Goal: Task Accomplishment & Management: Use online tool/utility

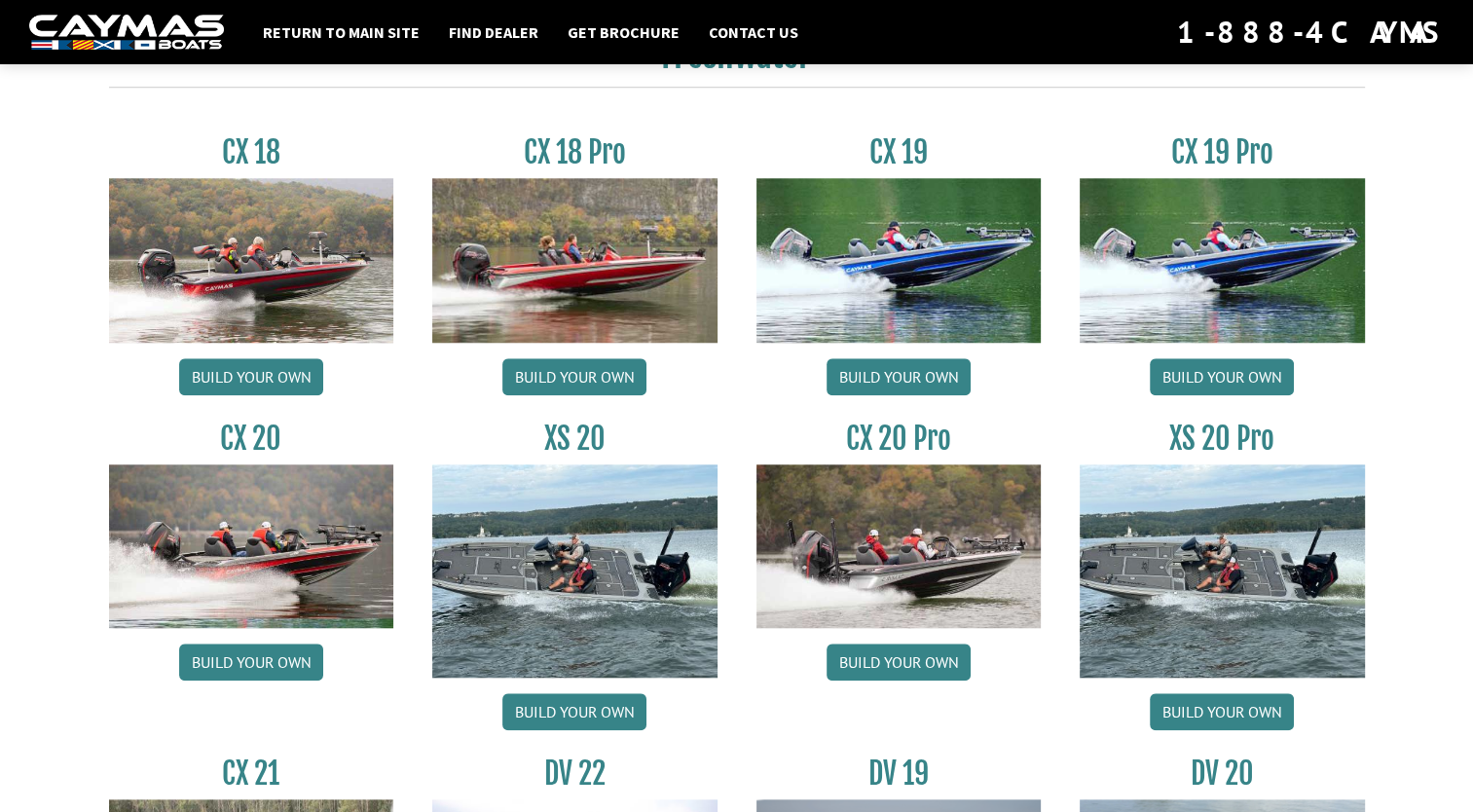
scroll to position [1635, 0]
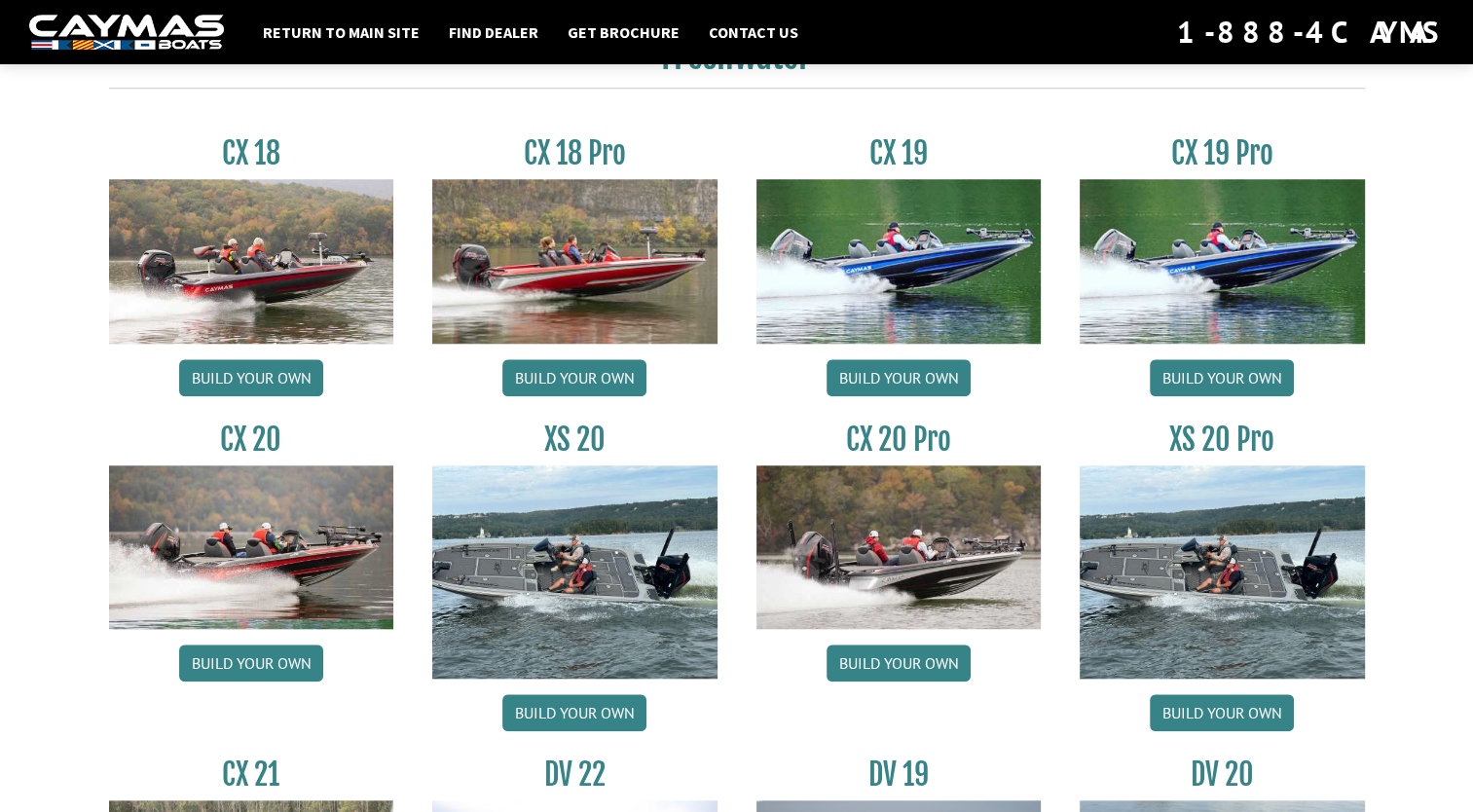
click at [890, 251] on img at bounding box center [899, 260] width 285 height 163
click at [573, 710] on link "Build your own" at bounding box center [575, 712] width 144 height 37
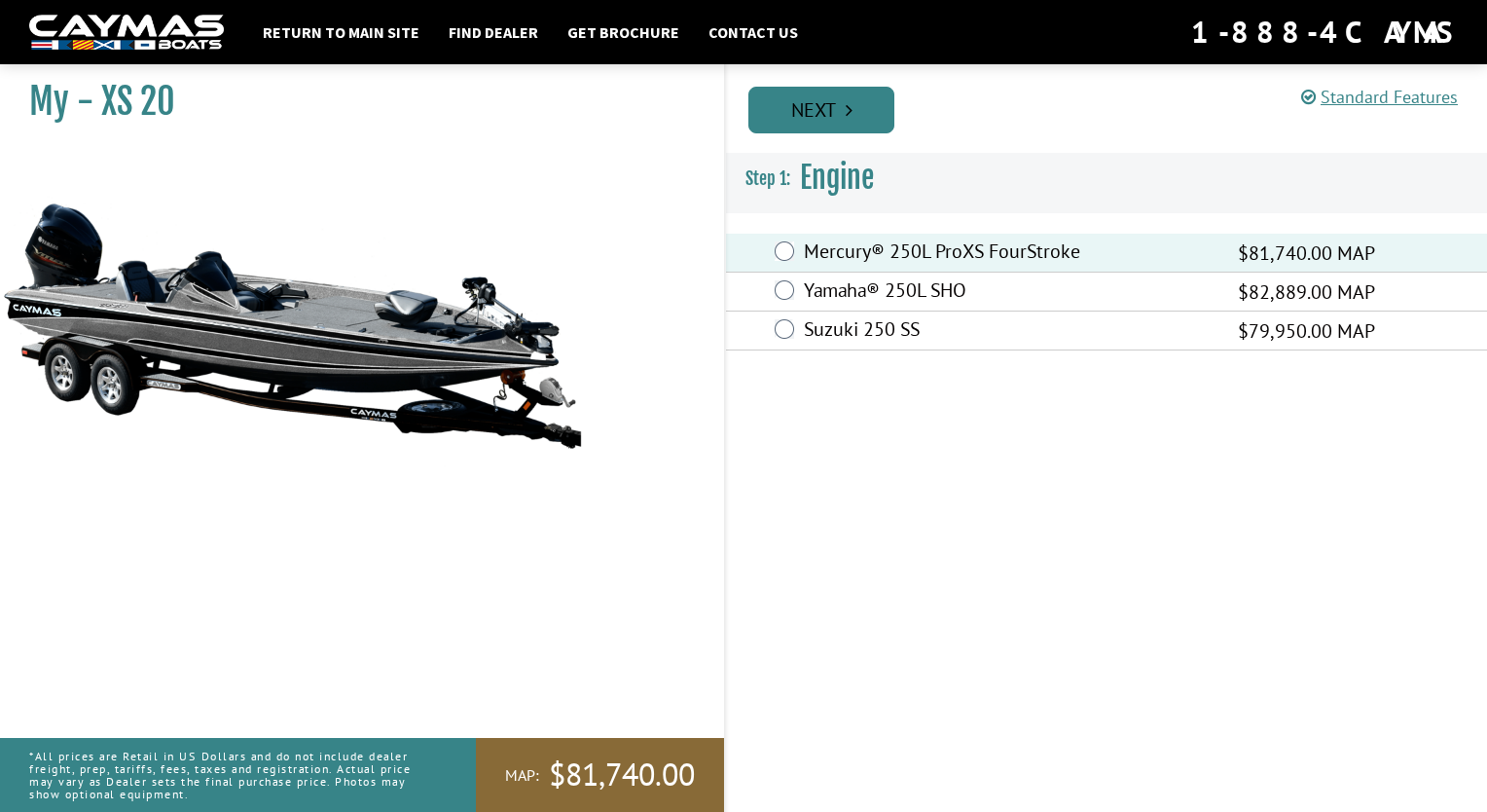
click at [811, 110] on link "Next" at bounding box center [822, 110] width 146 height 46
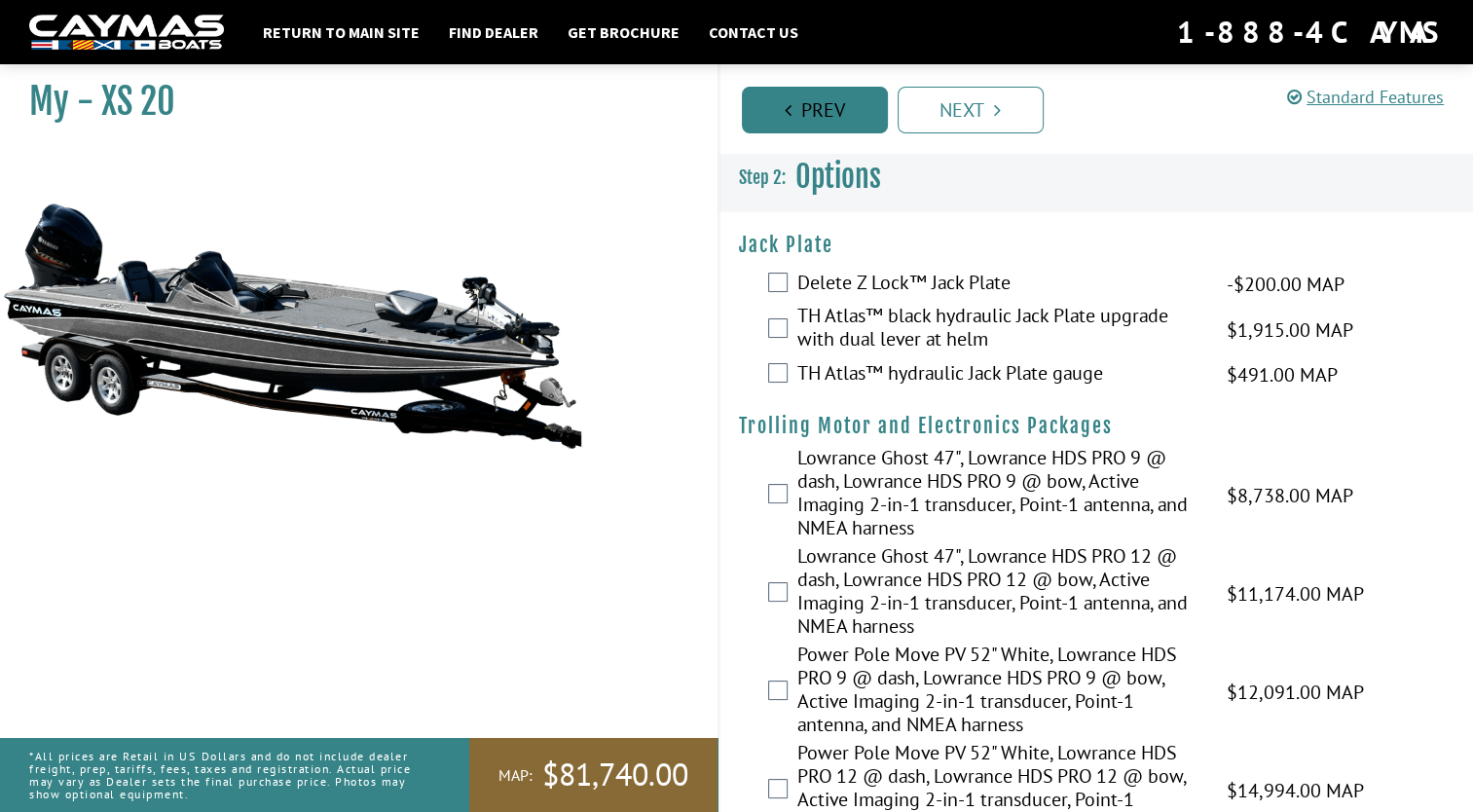
click at [801, 103] on link "Prev" at bounding box center [815, 110] width 146 height 46
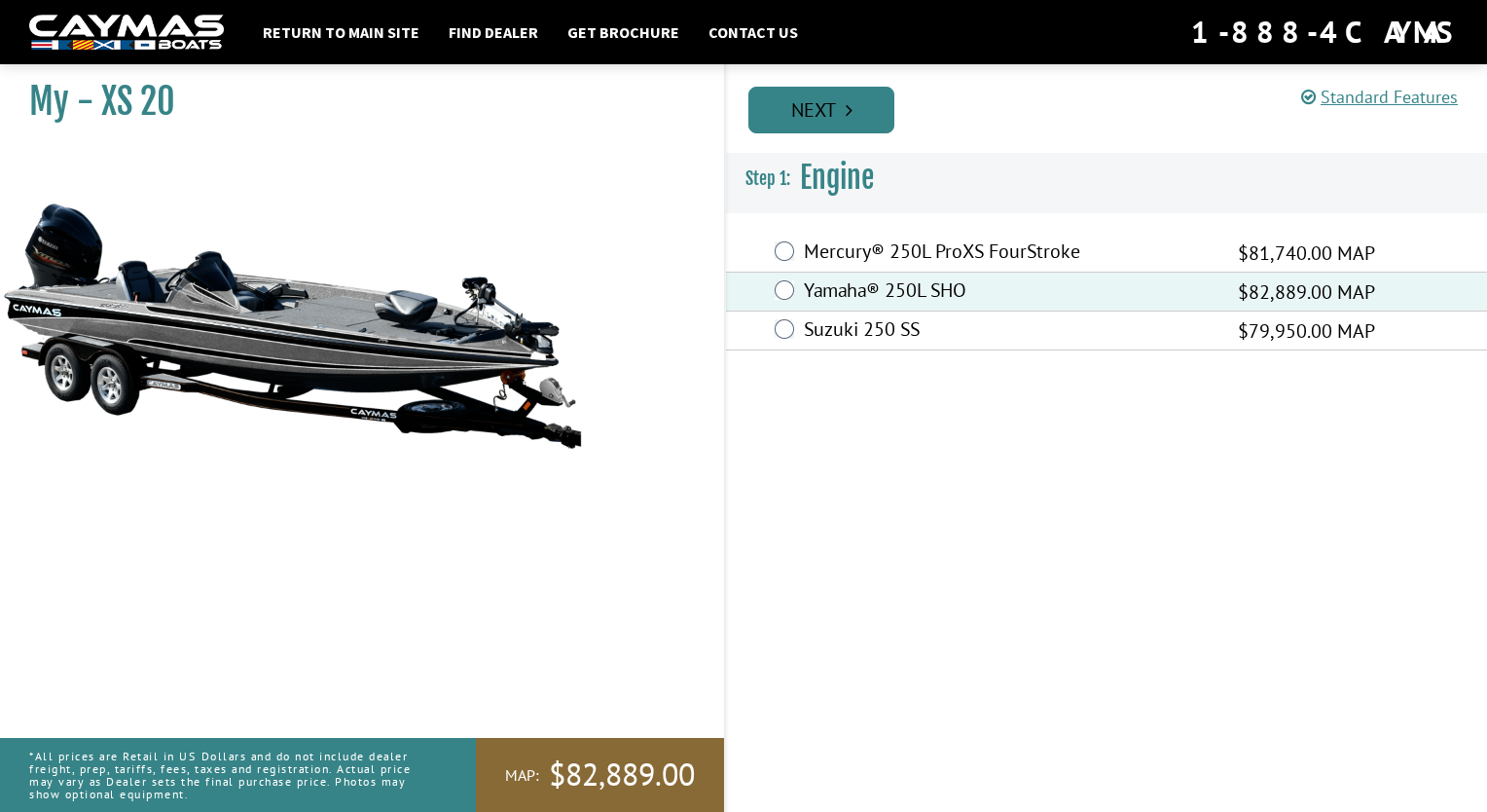
click at [827, 119] on link "Next" at bounding box center [822, 110] width 146 height 46
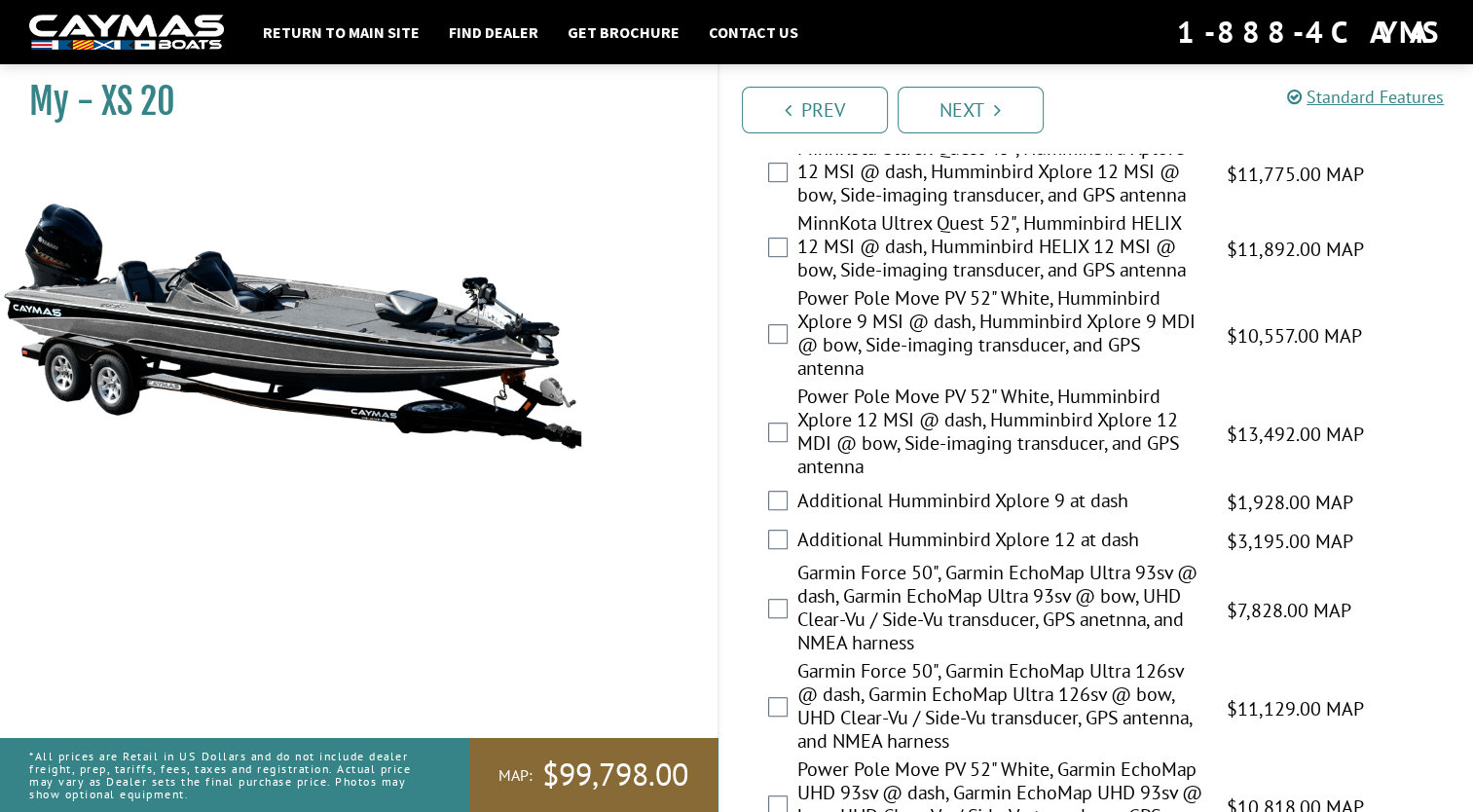
scroll to position [969, 0]
click at [790, 543] on div "Additional Humminbird Xplore 12 at dash $3,195.00 MAP $3,772.00 MSRP" at bounding box center [1096, 540] width 755 height 39
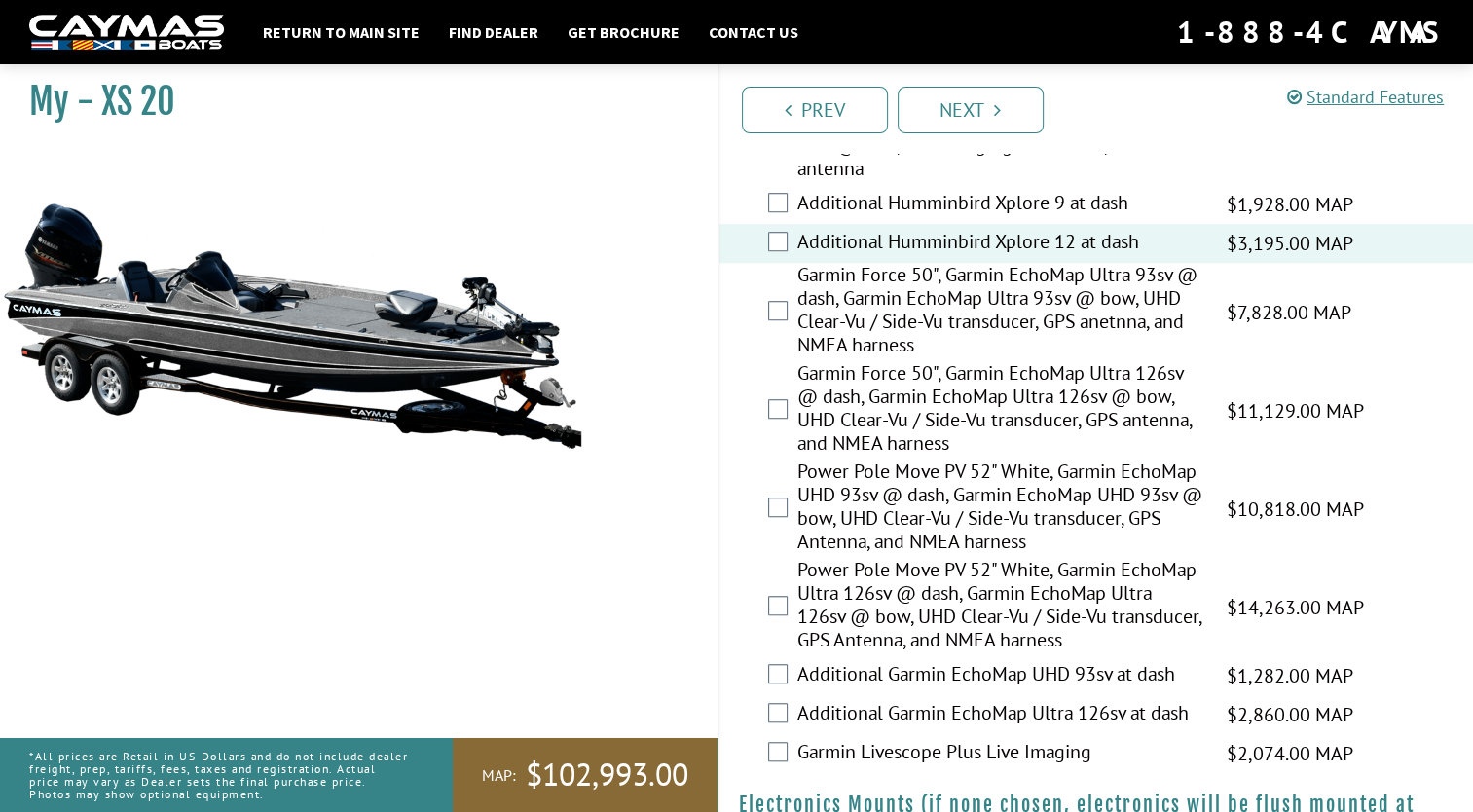
scroll to position [1299, 0]
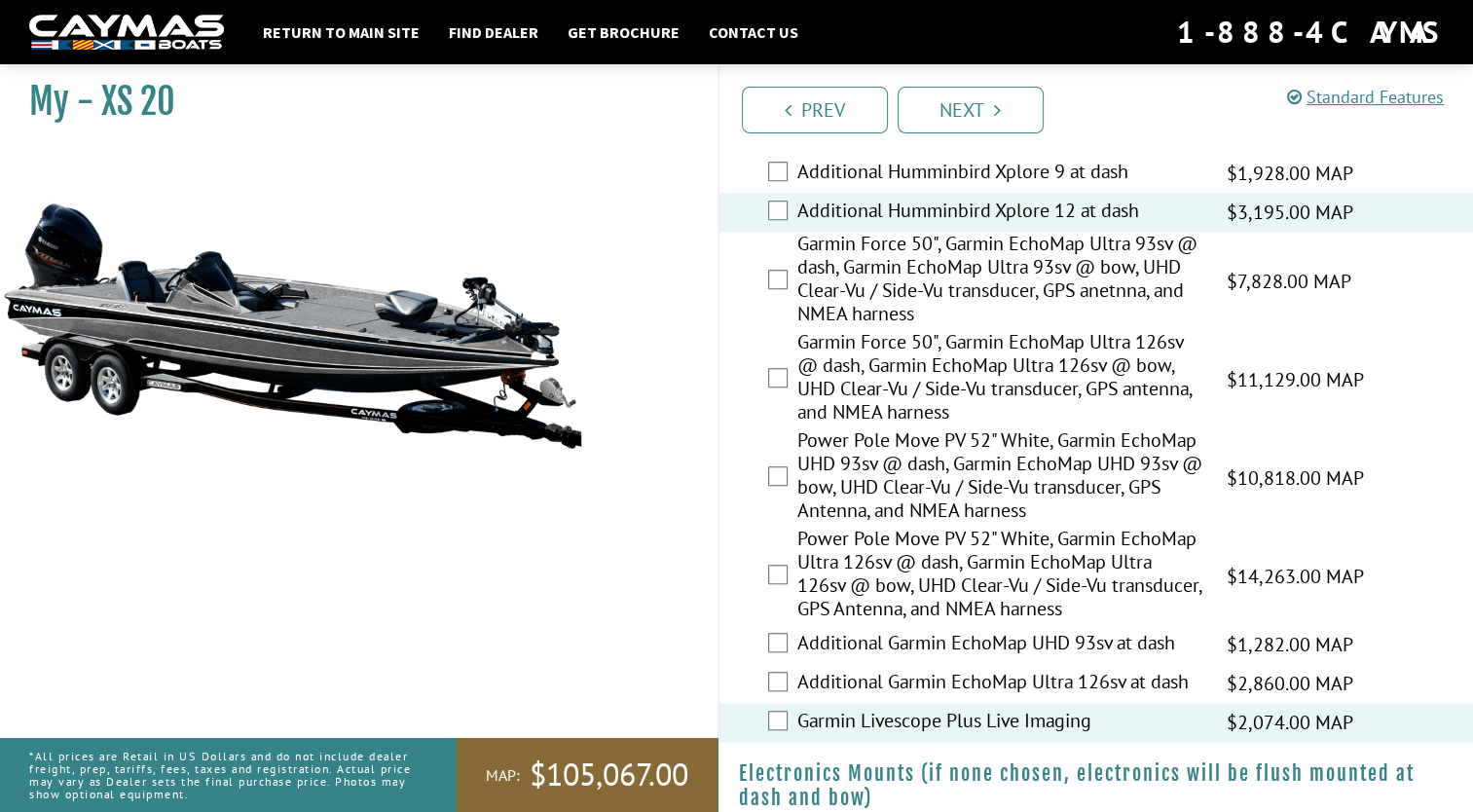
click at [1231, 512] on div "Power Pole Move PV 52" White, Garmin EchoMap UHD 93sv @ dash, Garmin EchoMap UH…" at bounding box center [1096, 477] width 755 height 98
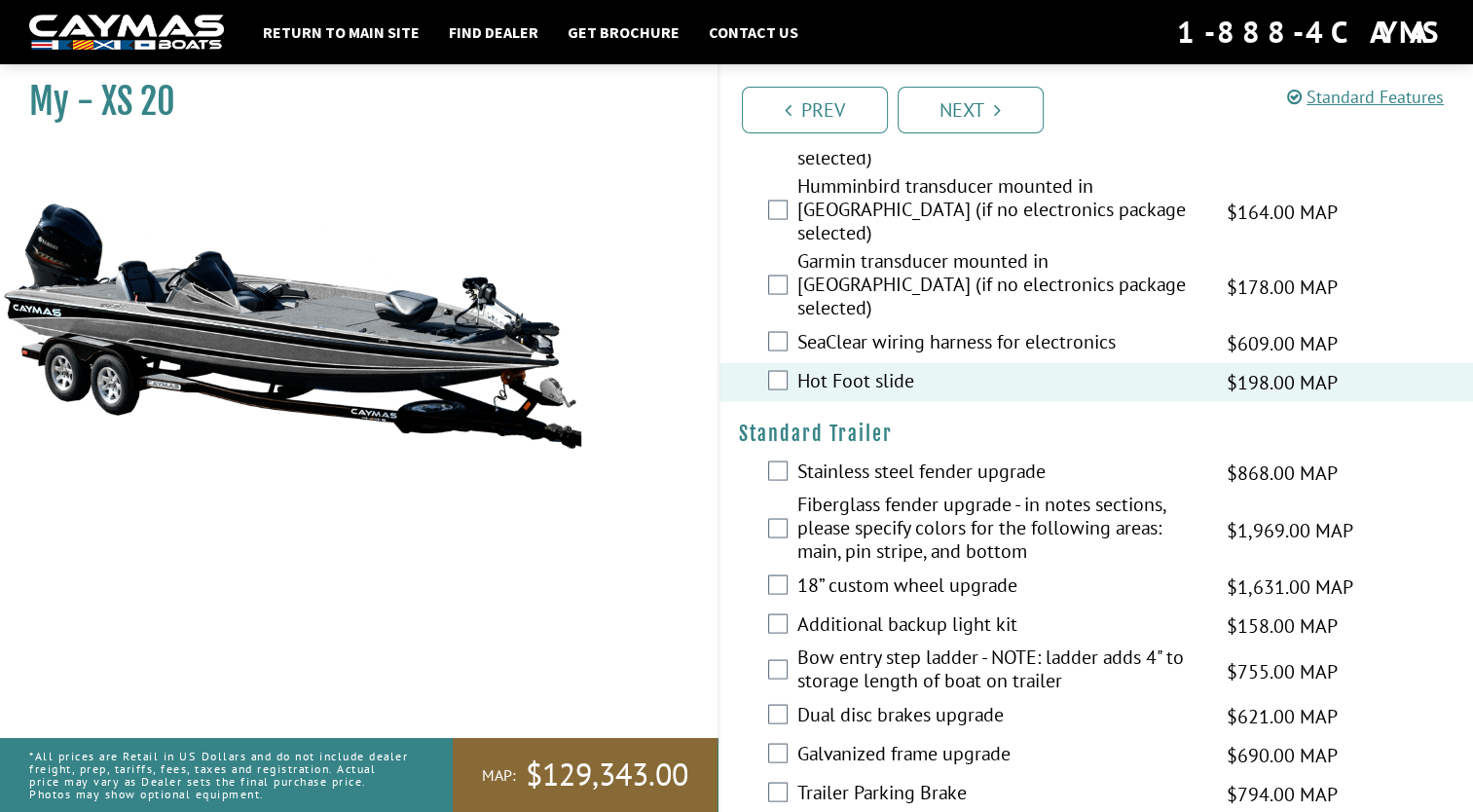
scroll to position [3592, 0]
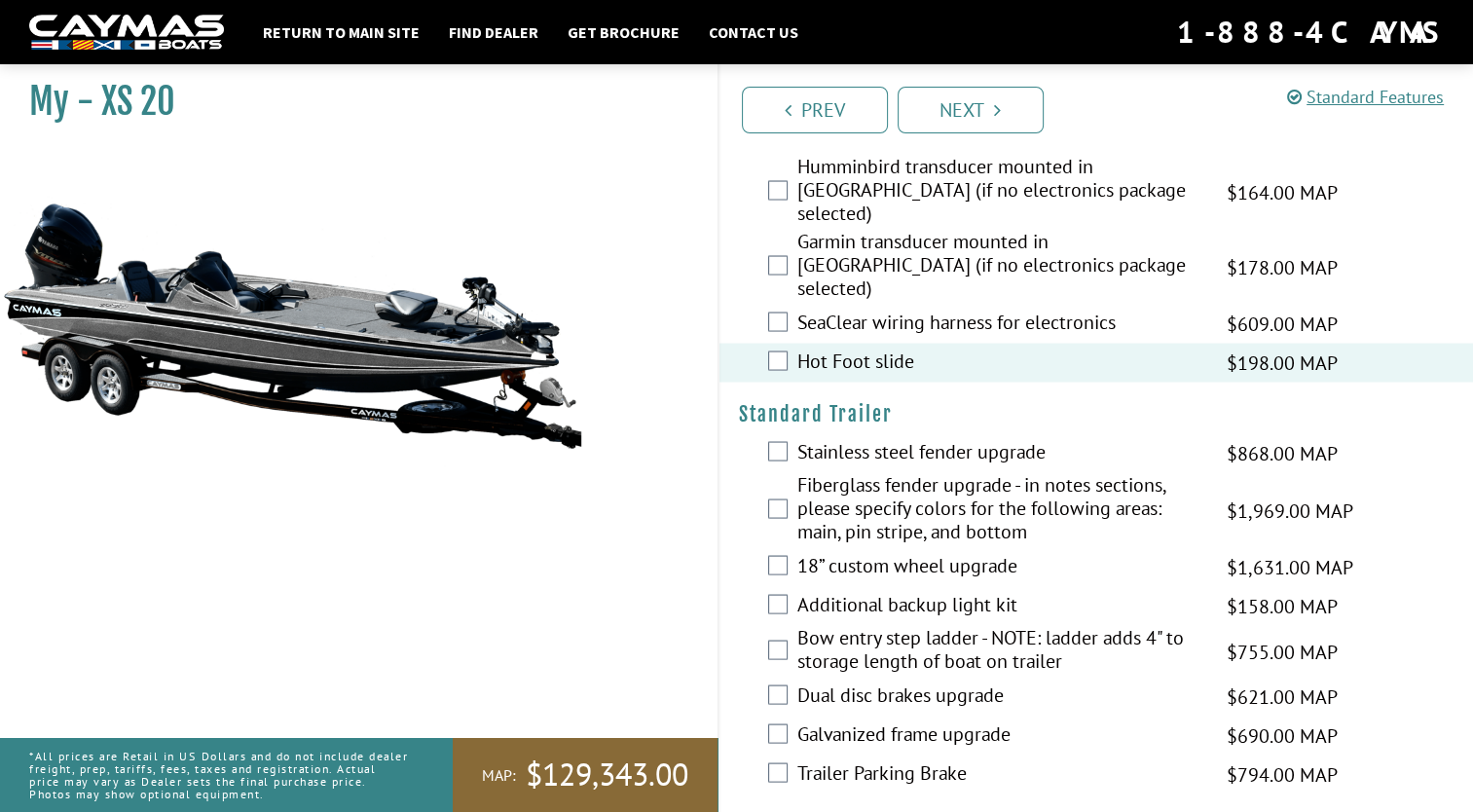
click at [777, 472] on div "Fiberglass fender upgrade - in notes sections, please specify colors for the fo…" at bounding box center [1096, 509] width 755 height 75
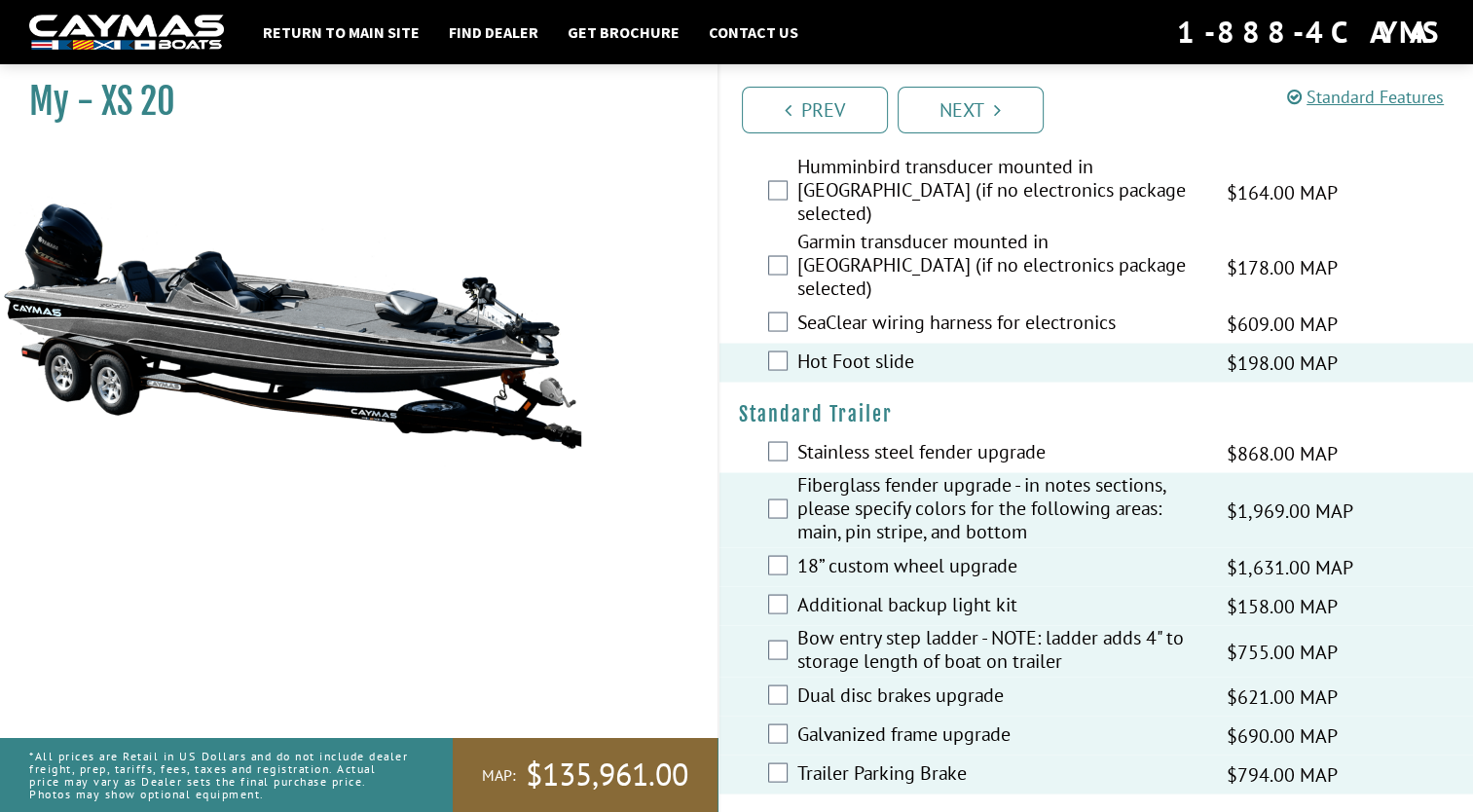
scroll to position [3827, 0]
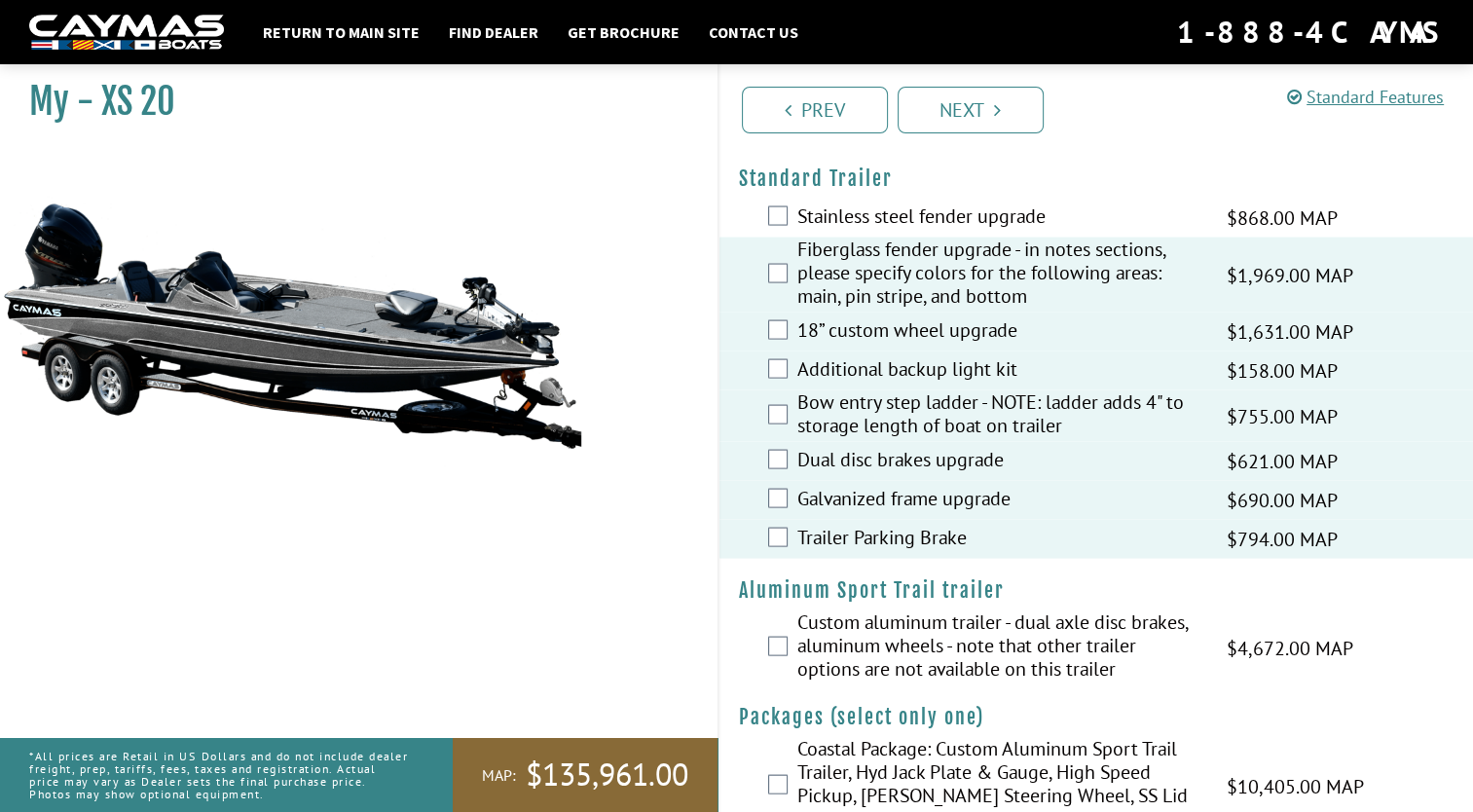
click at [766, 610] on div "Custom aluminum trailer - dual axle disc brakes, aluminum wheels - note that ot…" at bounding box center [1096, 648] width 755 height 75
click at [752, 610] on div "Custom aluminum trailer - dual axle disc brakes, aluminum wheels - note that ot…" at bounding box center [1096, 648] width 755 height 75
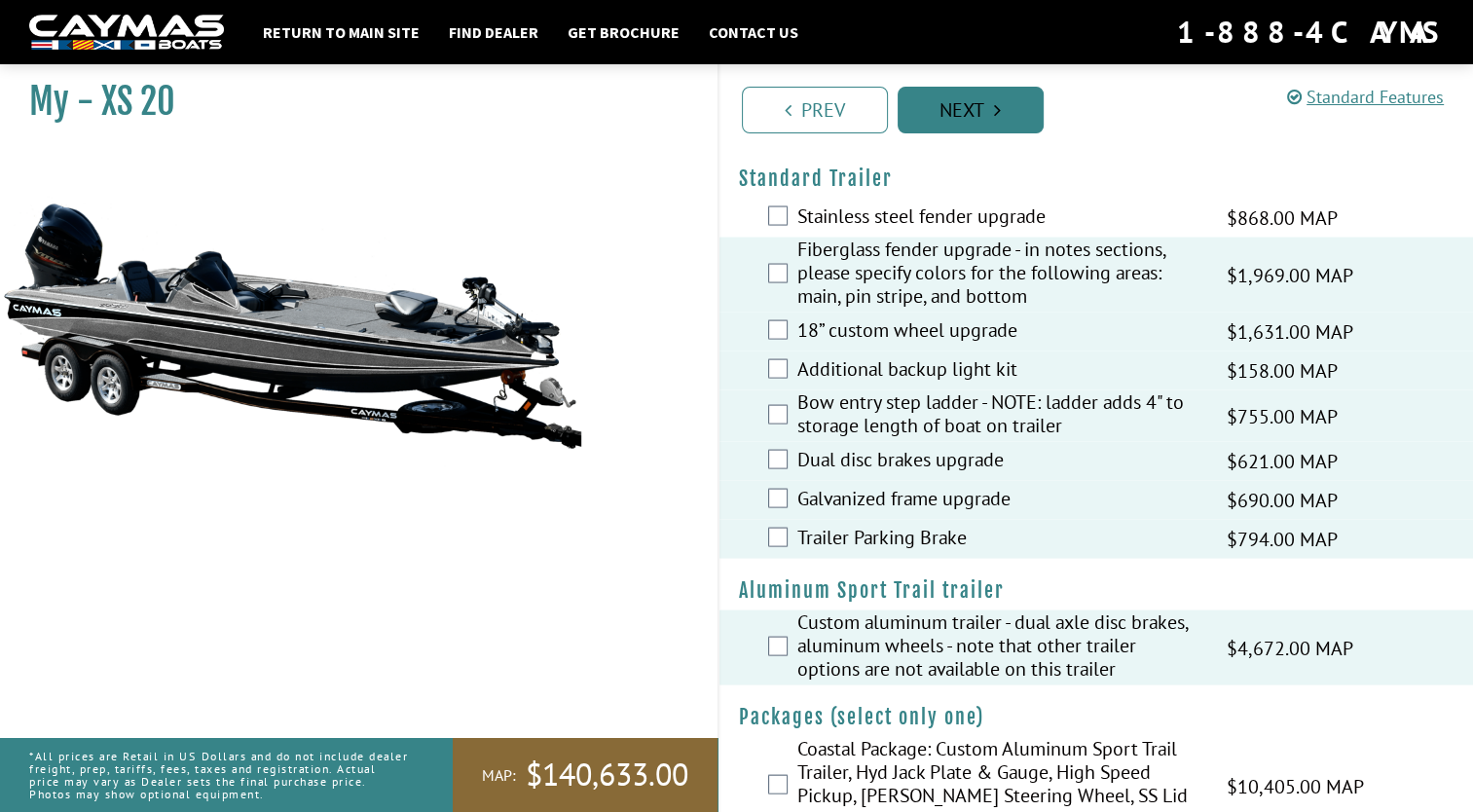
click at [965, 87] on link "Next" at bounding box center [970, 110] width 146 height 46
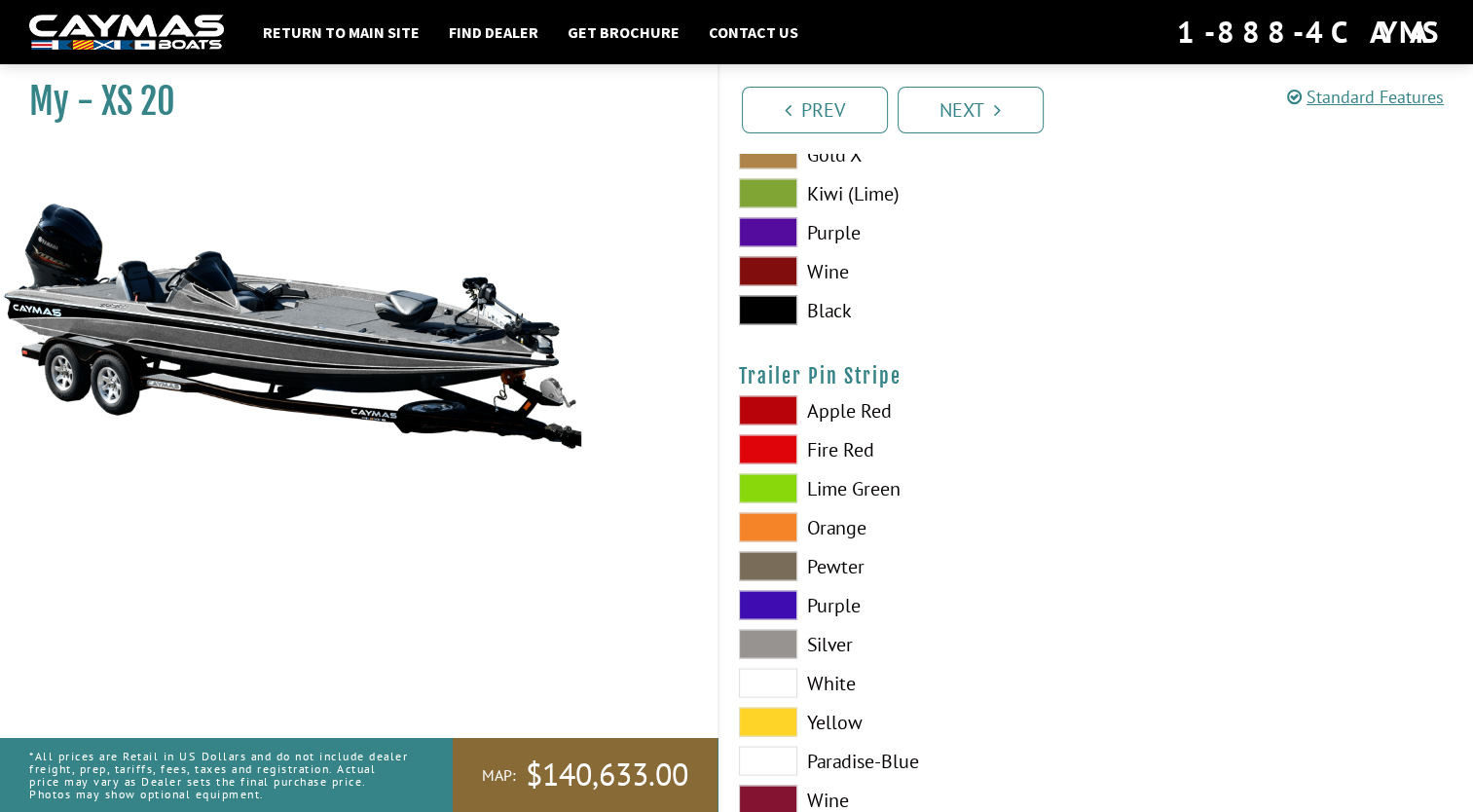
scroll to position [11049, 0]
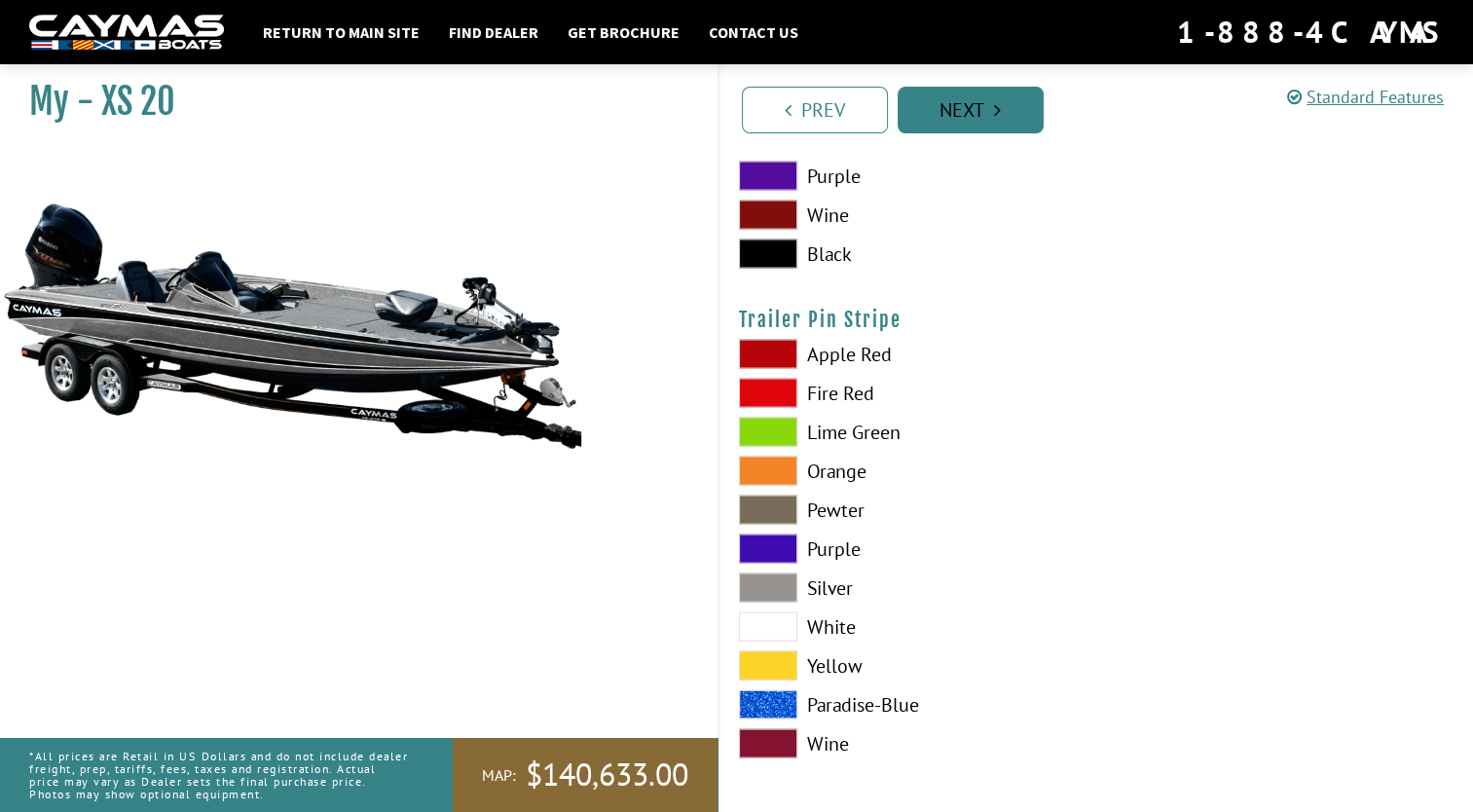
click at [1005, 103] on link "Next" at bounding box center [970, 110] width 146 height 46
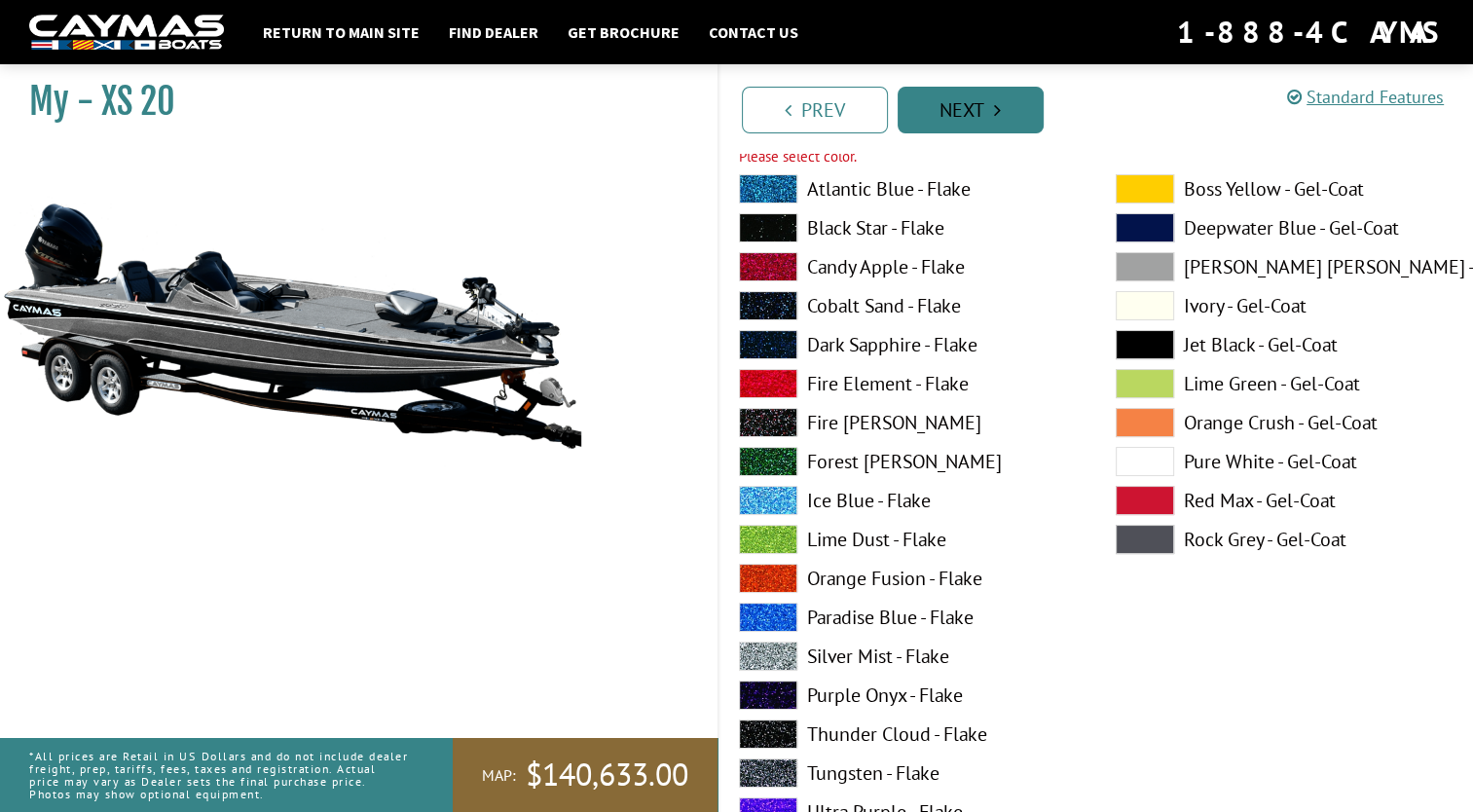
scroll to position [69, 0]
